Goal: Obtain resource: Download file/media

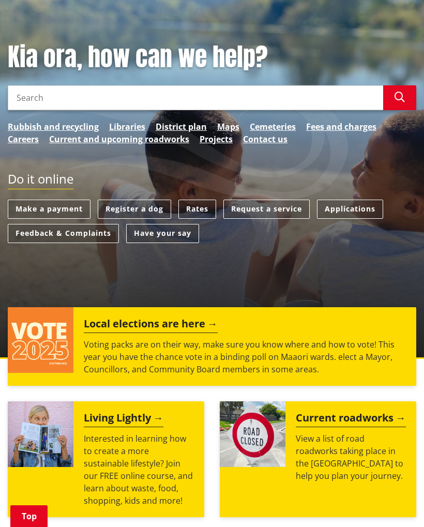
scroll to position [111, 0]
click at [340, 97] on input "Search" at bounding box center [195, 97] width 375 height 25
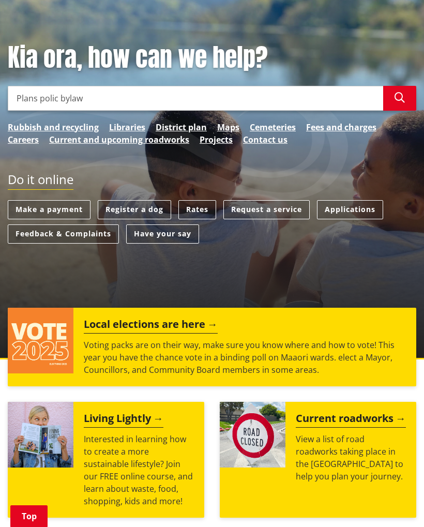
type input "Plans polic bylaws"
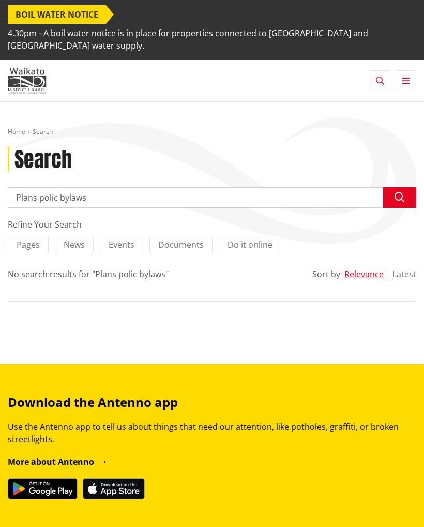
click at [408, 84] on icon "button" at bounding box center [405, 81] width 7 height 8
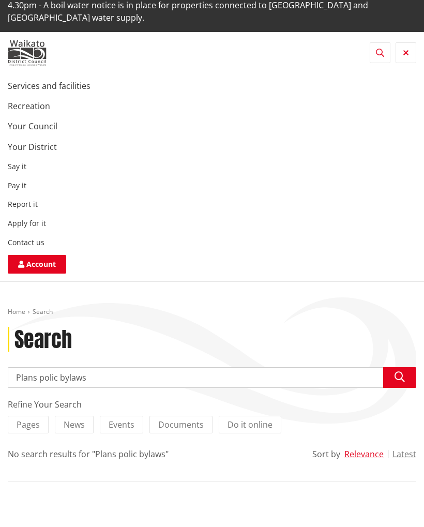
scroll to position [17, 0]
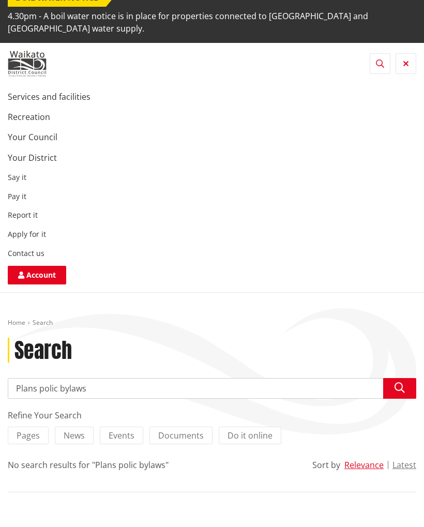
click at [43, 102] on link "Services and facilities" at bounding box center [49, 96] width 83 height 11
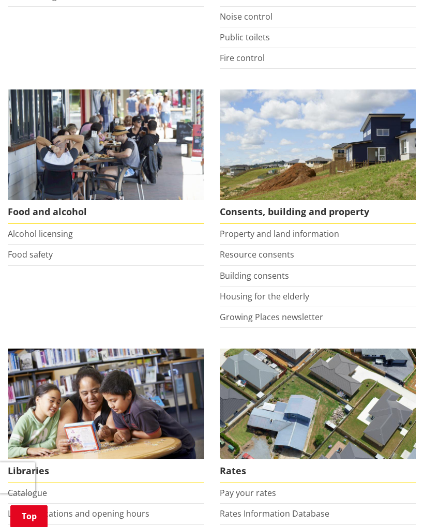
scroll to position [591, 0]
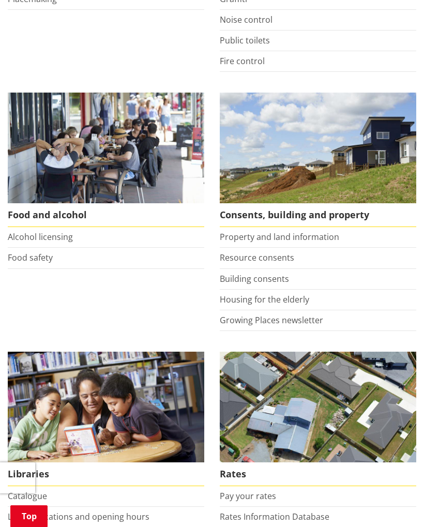
click at [335, 234] on link "Property and land information" at bounding box center [279, 236] width 119 height 11
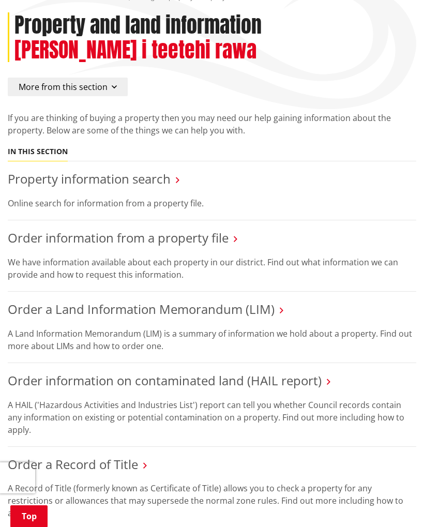
scroll to position [134, 0]
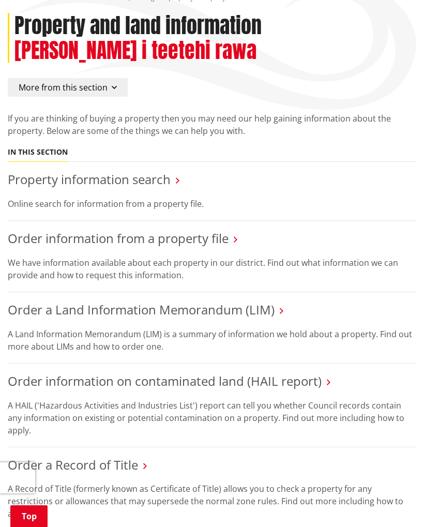
click at [162, 179] on link "Property information search" at bounding box center [89, 179] width 163 height 17
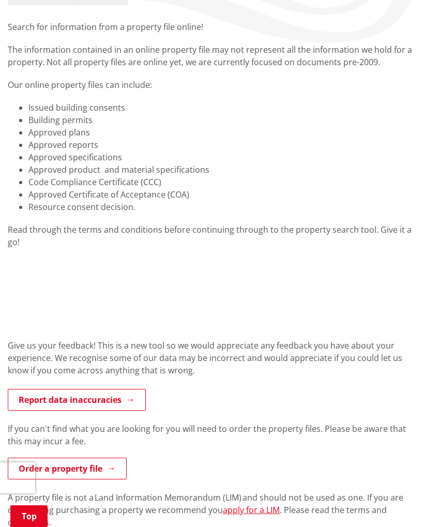
scroll to position [199, 0]
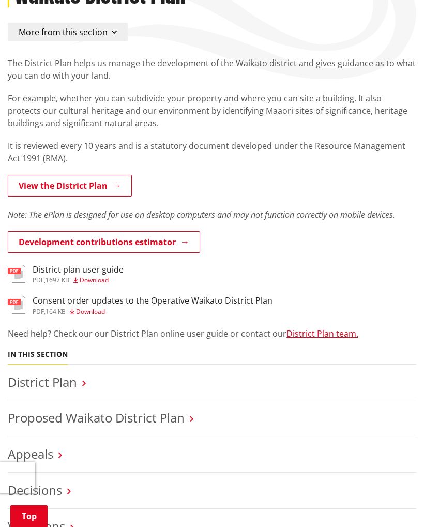
scroll to position [164, 0]
click at [76, 375] on link "District Plan" at bounding box center [42, 382] width 69 height 17
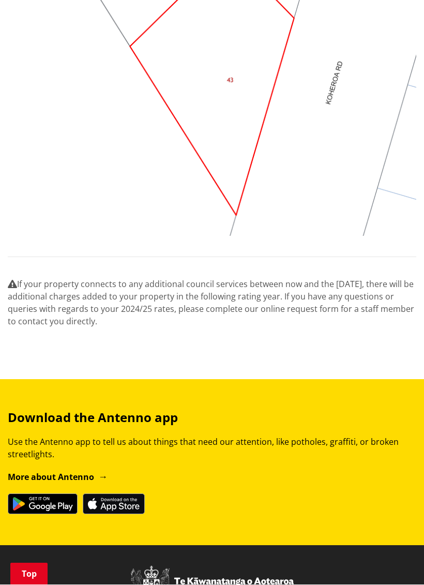
scroll to position [806, 0]
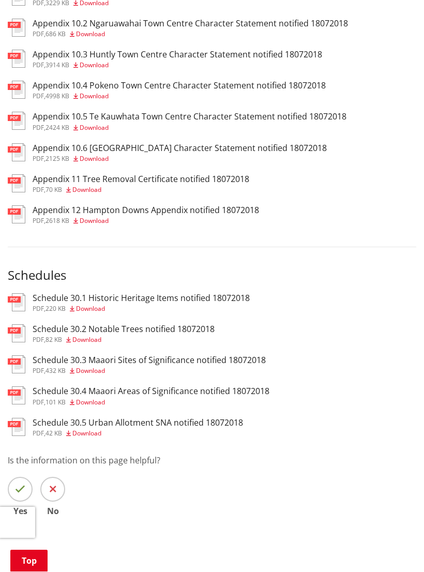
scroll to position [1942, 0]
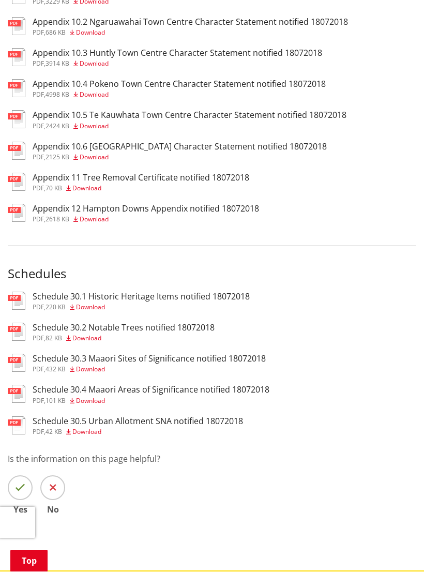
click at [94, 303] on span "Download" at bounding box center [90, 307] width 29 height 9
